Goal: Use online tool/utility: Utilize a website feature to perform a specific function

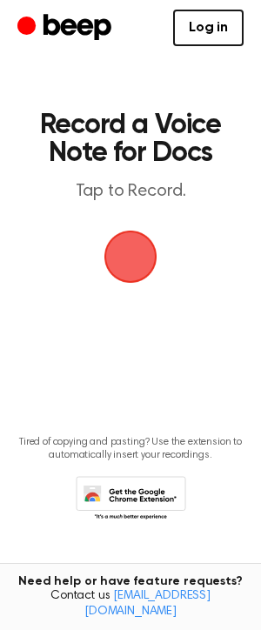
click at [132, 256] on span "button" at bounding box center [130, 257] width 53 height 53
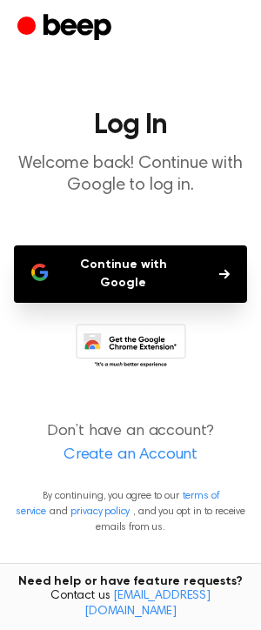
click at [119, 258] on button "Continue with Google" at bounding box center [130, 273] width 233 height 57
click at [101, 264] on button "Continue with Google" at bounding box center [130, 273] width 233 height 57
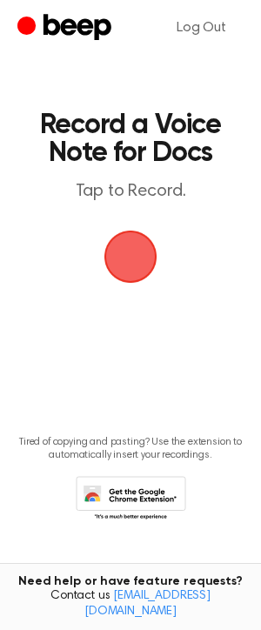
click at [140, 242] on span "button" at bounding box center [130, 257] width 53 height 53
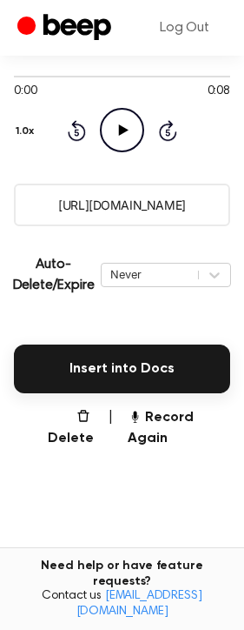
scroll to position [213, 0]
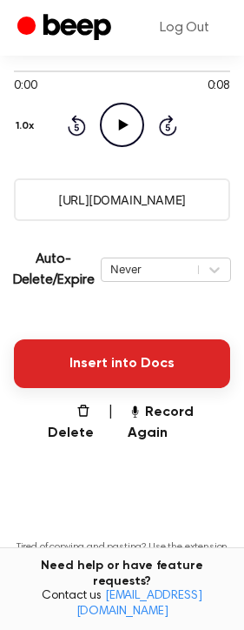
click at [68, 352] on button "Insert into Docs" at bounding box center [122, 363] width 217 height 49
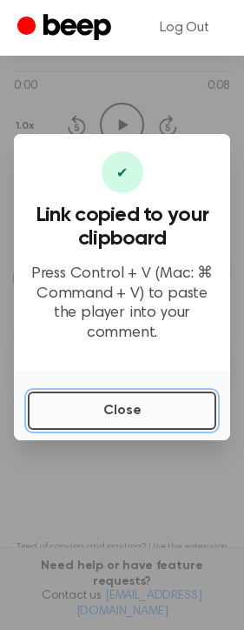
click at [81, 412] on button "Close" at bounding box center [122, 411] width 189 height 38
